Goal: Complete application form

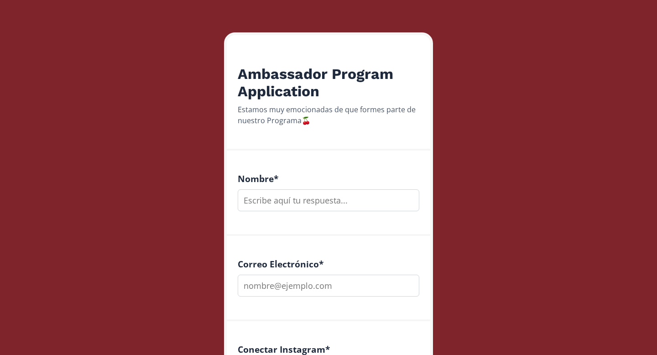
scroll to position [125, 0]
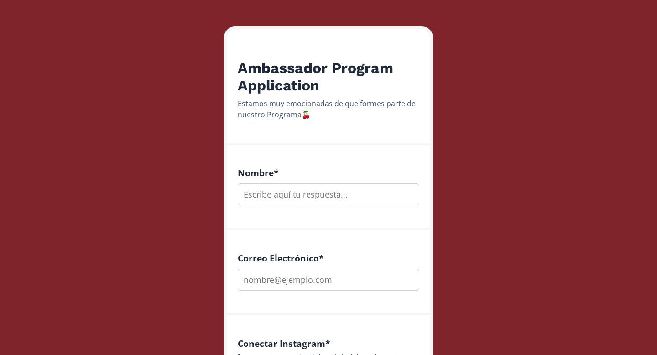
click at [327, 197] on input "text" at bounding box center [329, 194] width 182 height 22
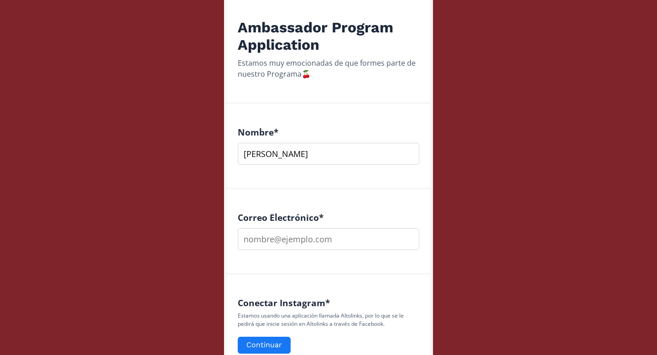
scroll to position [214, 0]
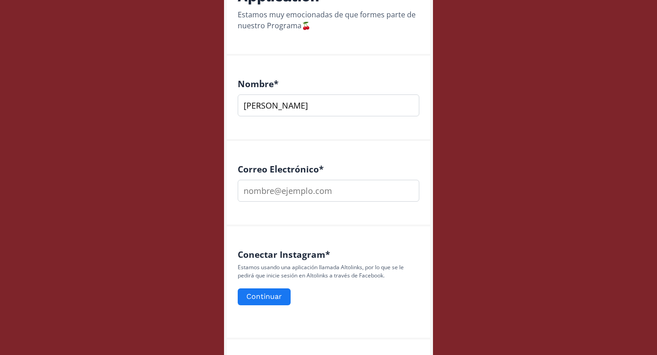
type input "[PERSON_NAME]"
click at [293, 196] on input "email" at bounding box center [329, 191] width 182 height 22
type input "valentina.pinglo.dg@gmail.com"
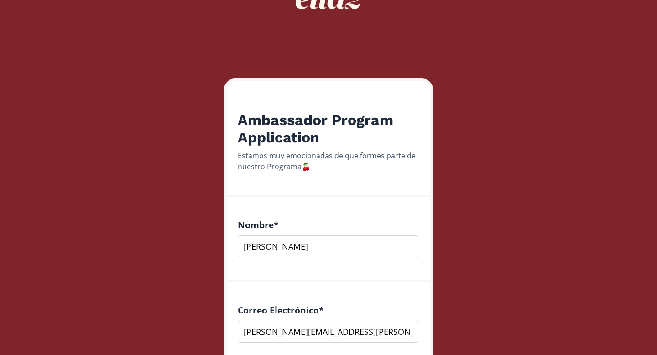
scroll to position [23, 0]
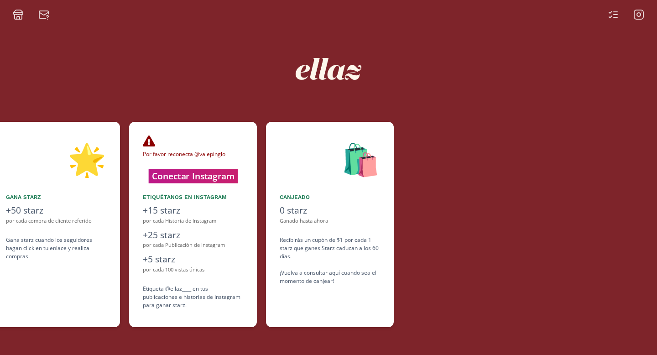
scroll to position [0, 547]
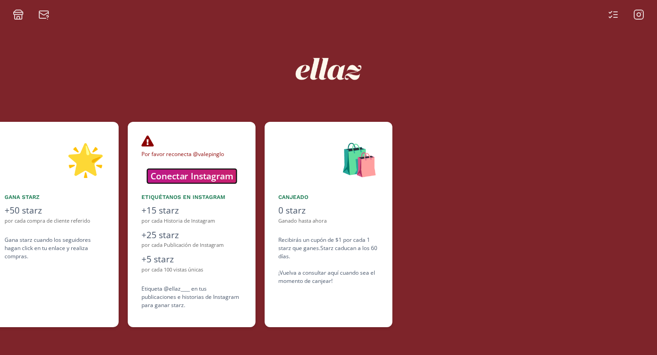
click at [223, 176] on button "Conectar Instagram" at bounding box center [191, 176] width 89 height 14
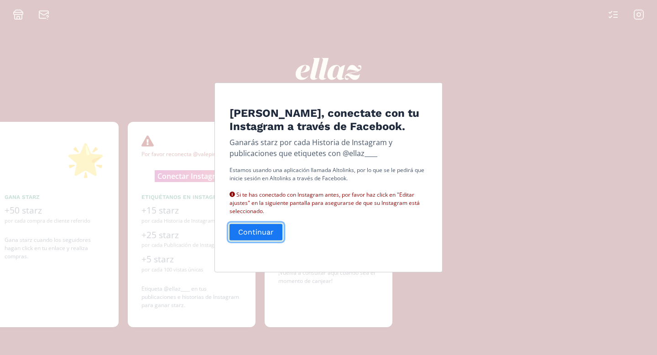
click at [272, 235] on button "Continuar" at bounding box center [256, 232] width 56 height 20
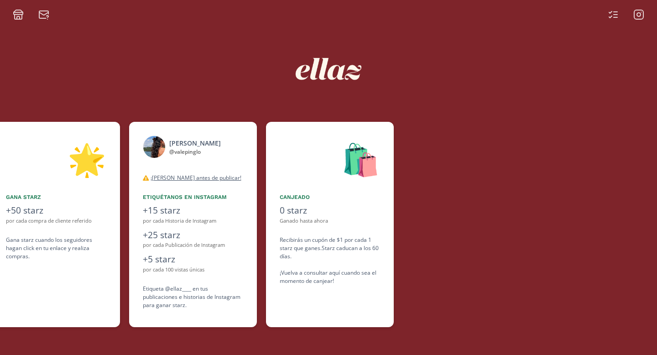
scroll to position [0, 547]
